Goal: Task Accomplishment & Management: Use online tool/utility

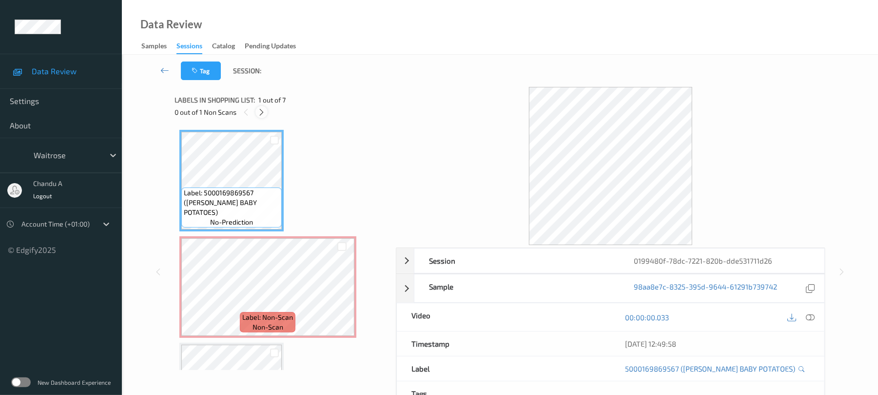
click at [261, 112] on icon at bounding box center [262, 112] width 8 height 9
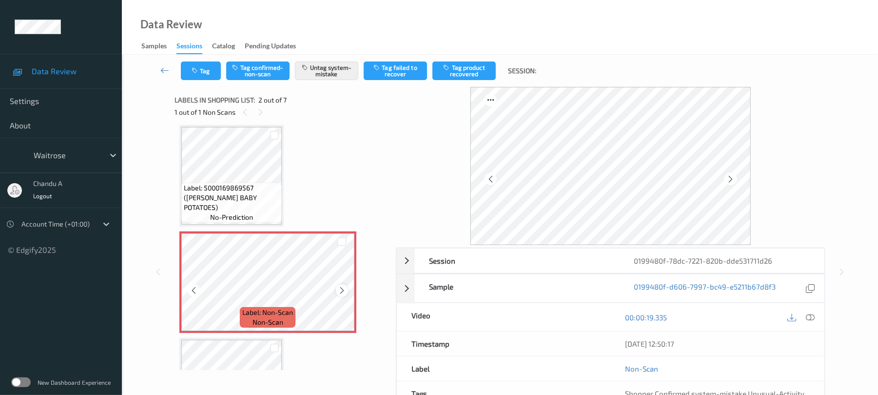
click at [342, 289] on icon at bounding box center [342, 290] width 8 height 9
click at [213, 69] on button "Tag" at bounding box center [201, 70] width 40 height 19
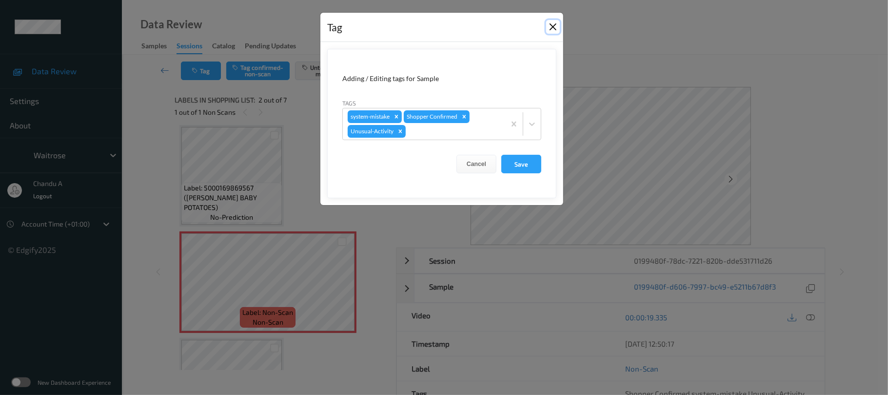
click at [553, 26] on button "Close" at bounding box center [553, 27] width 14 height 14
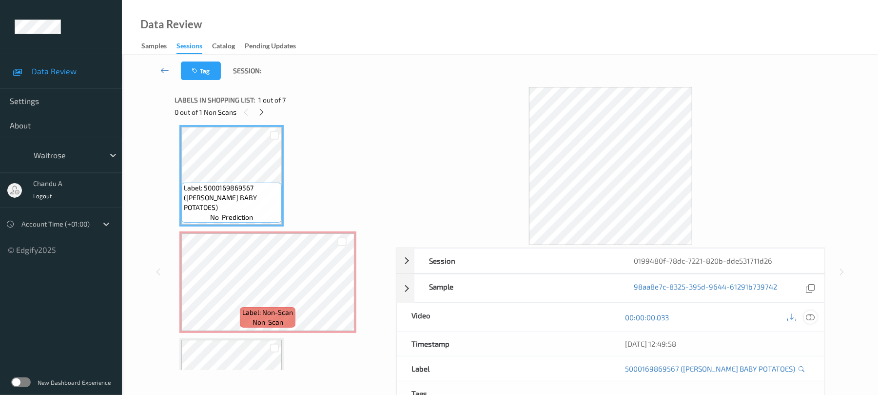
click at [810, 315] on icon at bounding box center [811, 317] width 9 height 9
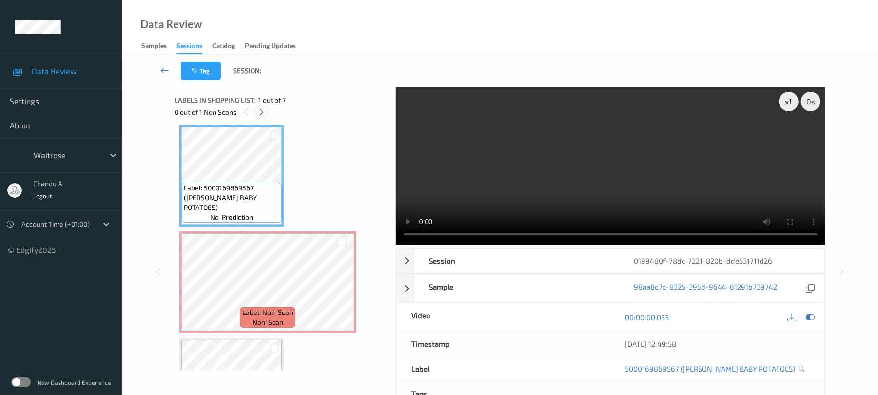
click at [263, 110] on icon at bounding box center [262, 112] width 8 height 9
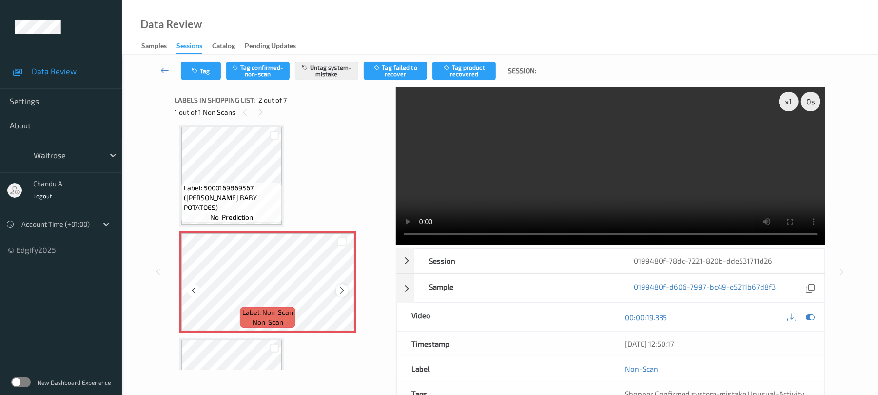
click at [342, 289] on icon at bounding box center [342, 290] width 8 height 9
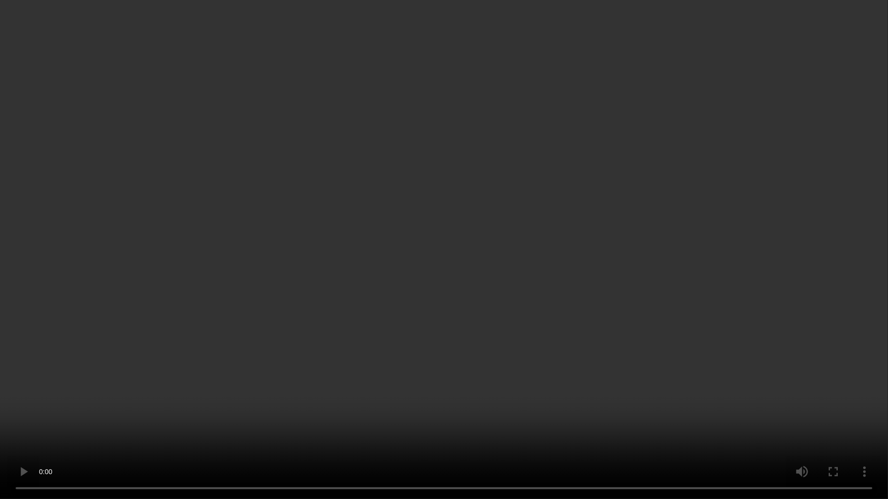
click at [572, 259] on video at bounding box center [444, 249] width 888 height 499
click at [398, 251] on video at bounding box center [444, 249] width 888 height 499
click at [369, 171] on video at bounding box center [444, 249] width 888 height 499
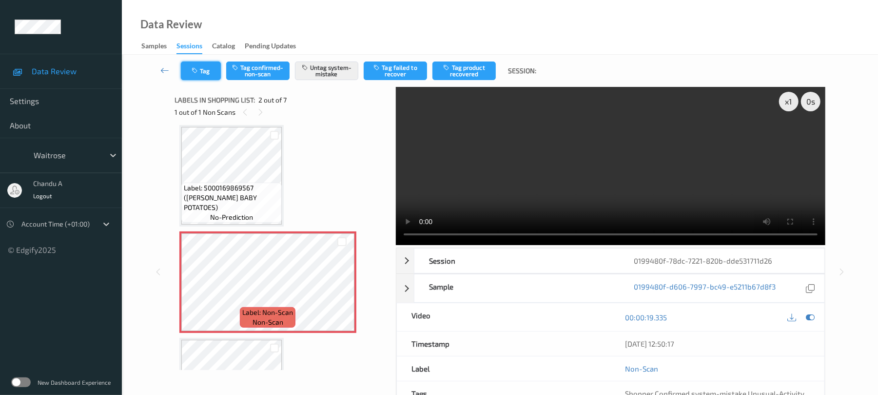
click at [210, 71] on button "Tag" at bounding box center [201, 70] width 40 height 19
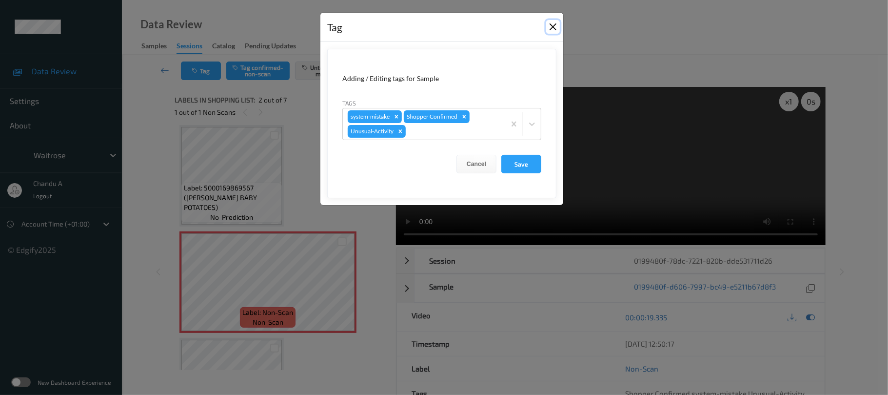
click at [553, 32] on button "Close" at bounding box center [553, 27] width 14 height 14
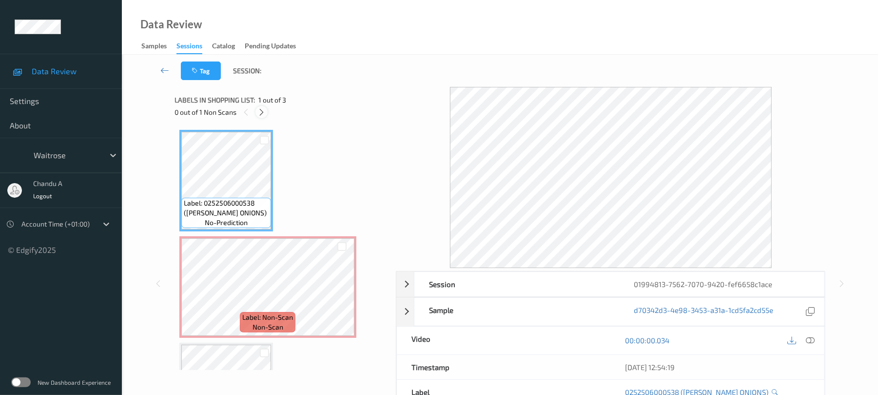
click at [264, 110] on icon at bounding box center [262, 112] width 8 height 9
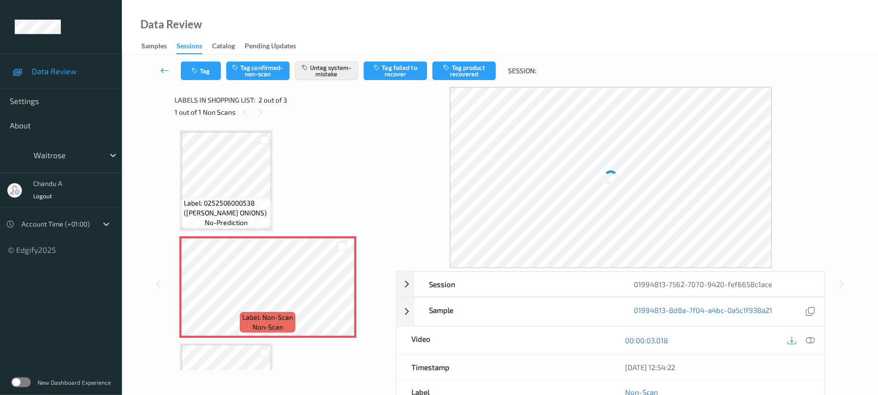
scroll to position [5, 0]
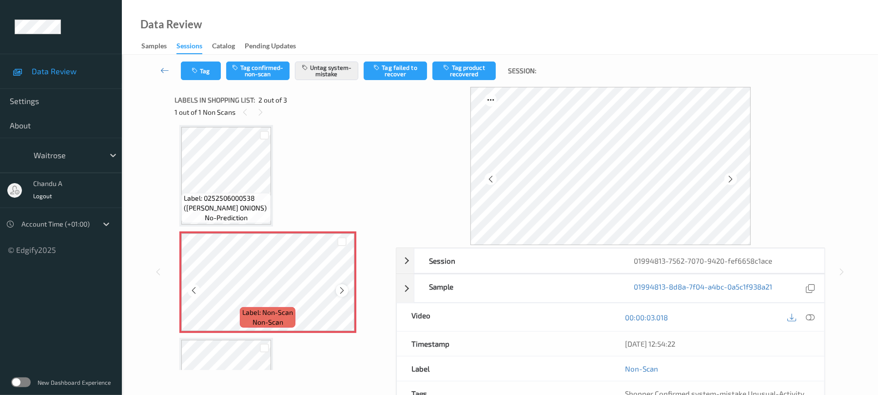
click at [340, 291] on icon at bounding box center [342, 290] width 8 height 9
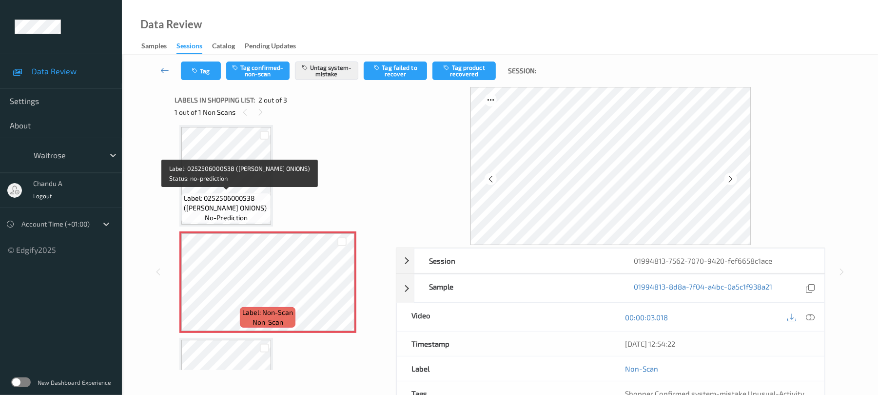
click at [240, 199] on span "Label: 0252506000538 (WR ESS ONIONS)" at bounding box center [226, 203] width 85 height 20
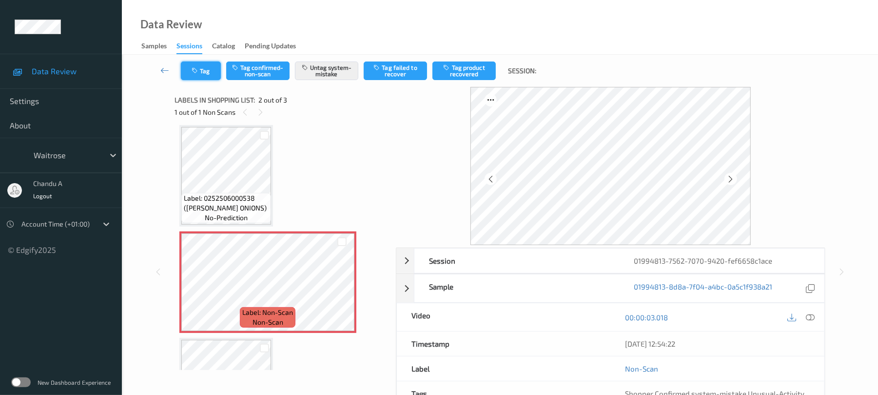
click at [199, 73] on icon "button" at bounding box center [196, 70] width 8 height 7
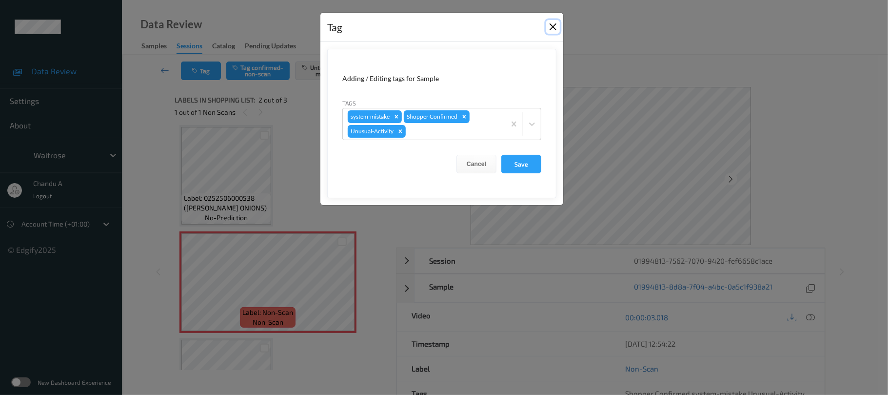
click at [553, 30] on button "Close" at bounding box center [553, 27] width 14 height 14
